Goal: Task Accomplishment & Management: Use online tool/utility

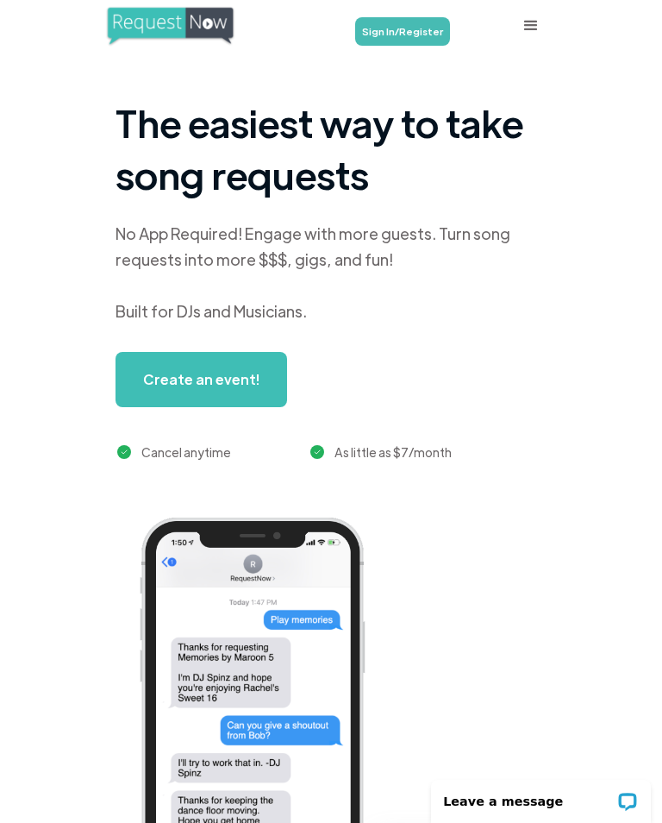
click at [396, 33] on link "Sign In/Register" at bounding box center [402, 31] width 95 height 28
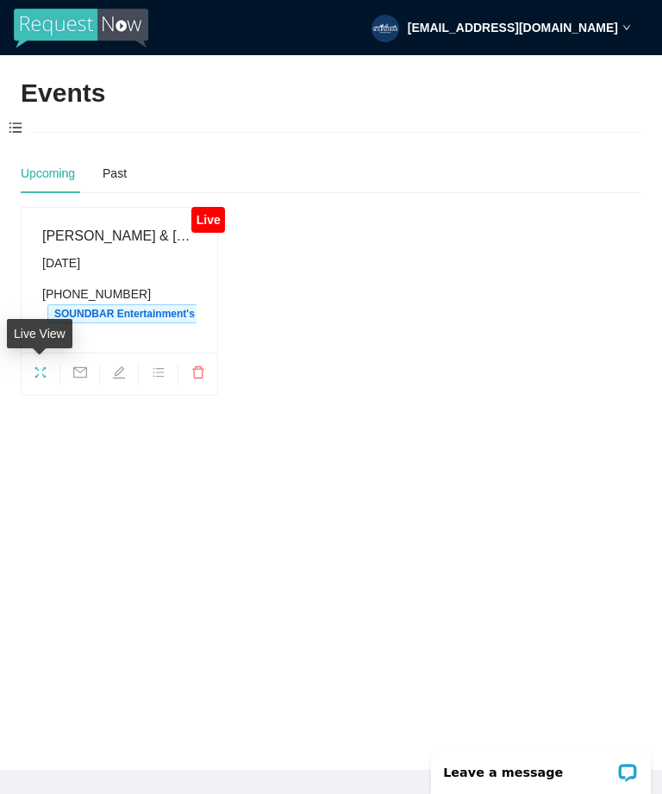
click at [45, 357] on div "Live View" at bounding box center [40, 339] width 66 height 41
click at [50, 379] on span "fullscreen" at bounding box center [41, 375] width 38 height 19
